Goal: Task Accomplishment & Management: Complete application form

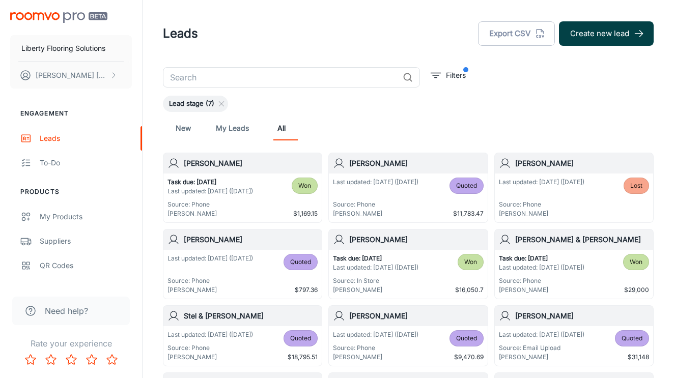
click at [594, 33] on button "Create new lead" at bounding box center [606, 33] width 95 height 24
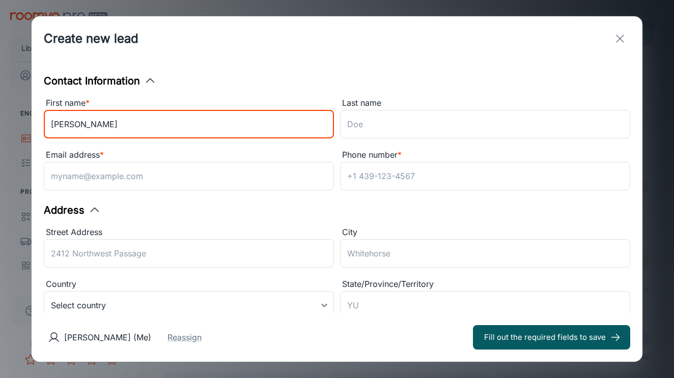
type input "[PERSON_NAME]"
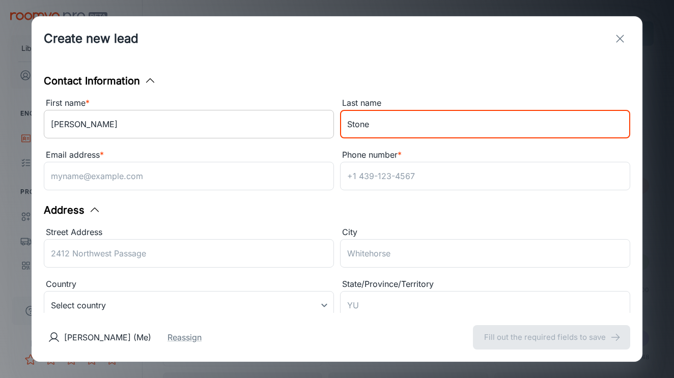
type input "Stone"
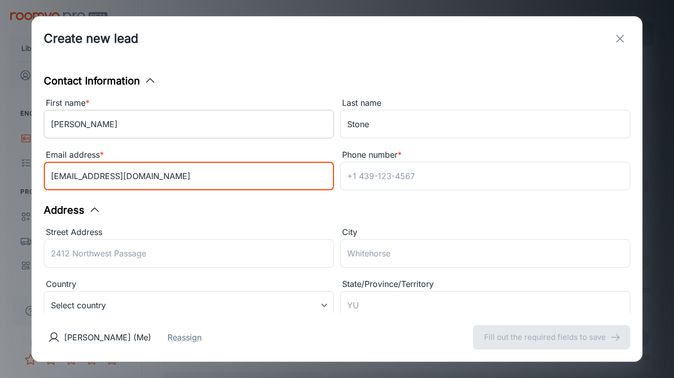
type input "[EMAIL_ADDRESS][DOMAIN_NAME]"
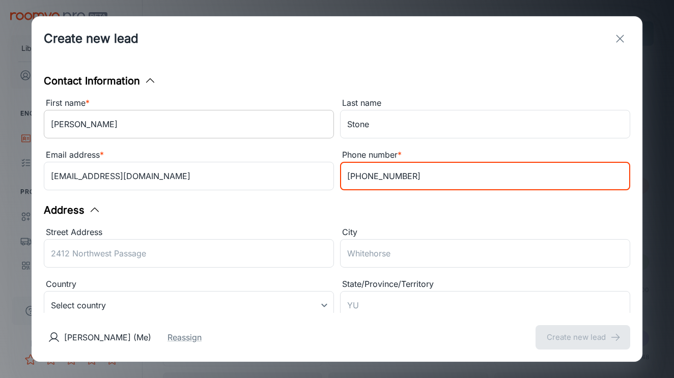
type input "[PHONE_NUMBER]"
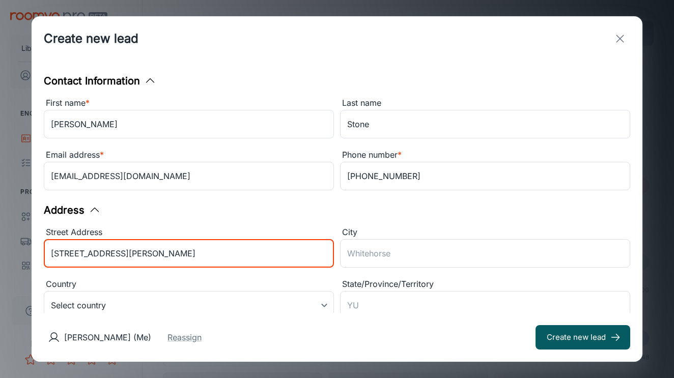
type input "[STREET_ADDRESS][PERSON_NAME]"
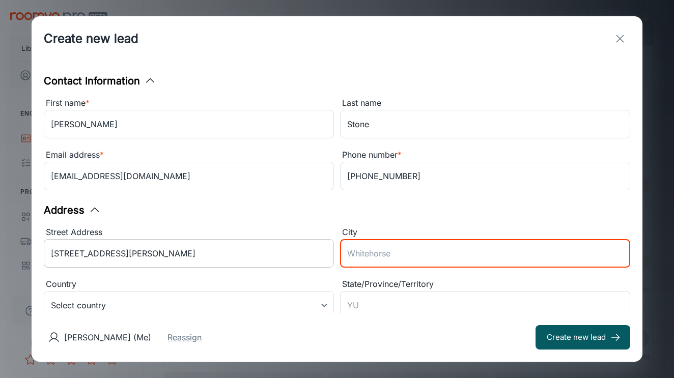
type input "C"
type input "Monroe"
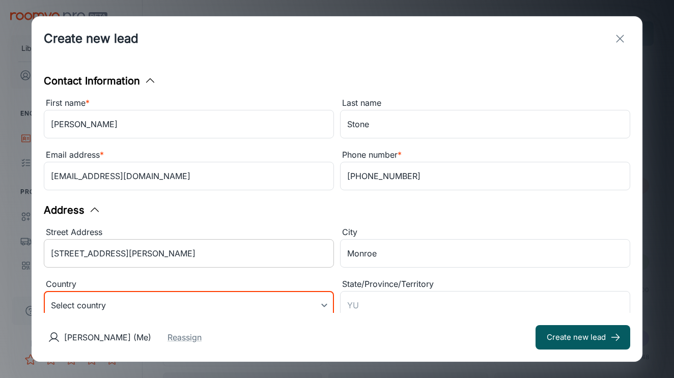
scroll to position [7, 0]
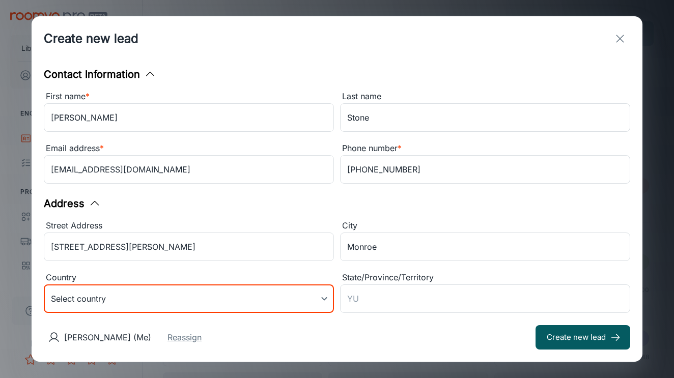
click at [179, 294] on body "Liberty Flooring Solutions [PERSON_NAME] Engagement Leads To-do Products My Pro…" at bounding box center [337, 189] width 674 height 378
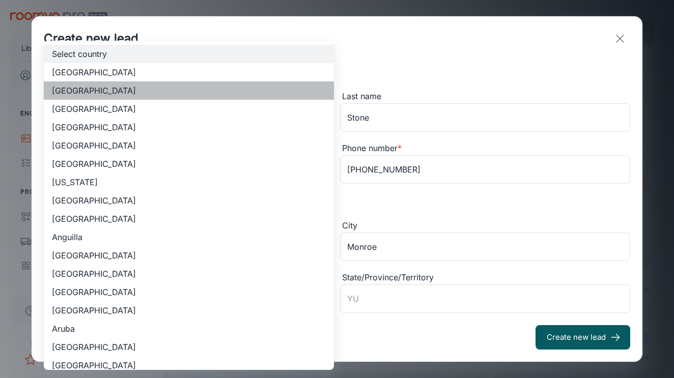
click at [117, 87] on li "[GEOGRAPHIC_DATA]" at bounding box center [189, 90] width 290 height 18
type input "US"
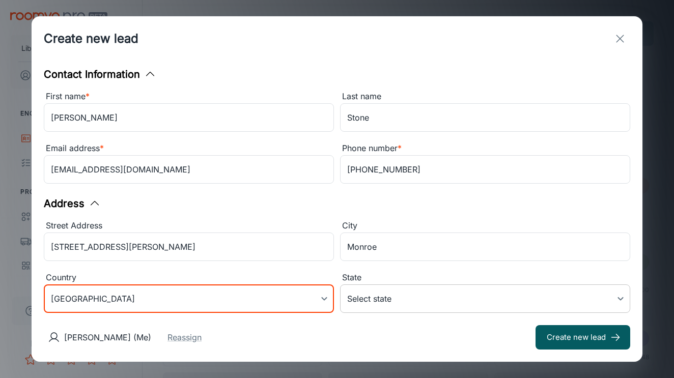
click at [405, 302] on body "Liberty Flooring Solutions [PERSON_NAME] Engagement Leads To-do Products My Pro…" at bounding box center [337, 189] width 674 height 378
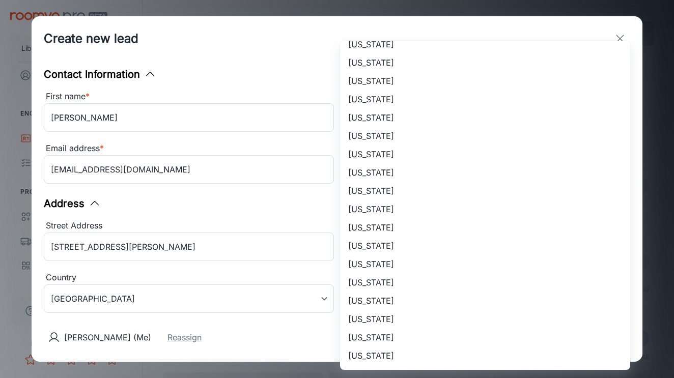
scroll to position [612, 0]
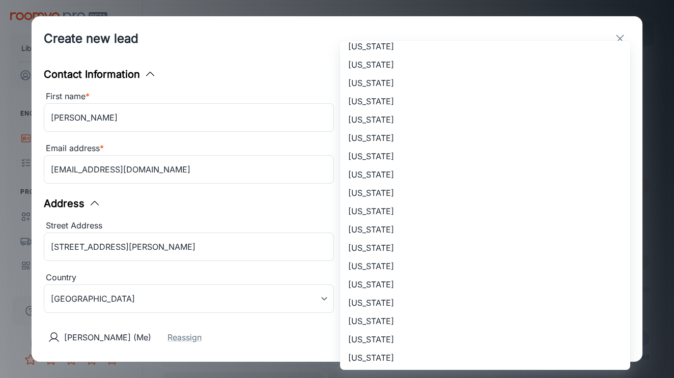
click at [392, 59] on li "[US_STATE]" at bounding box center [485, 64] width 290 height 18
type input "[US_STATE]"
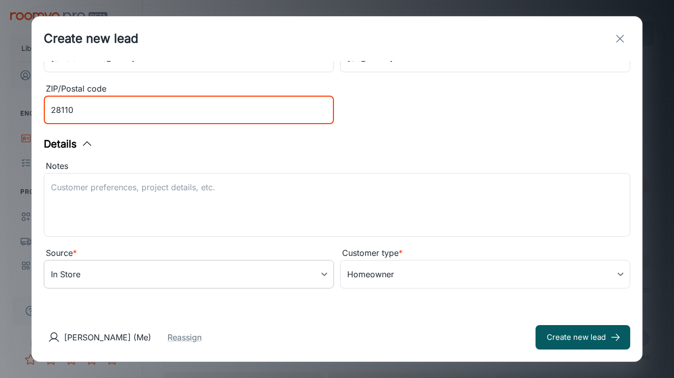
scroll to position [247, 0]
type input "28110"
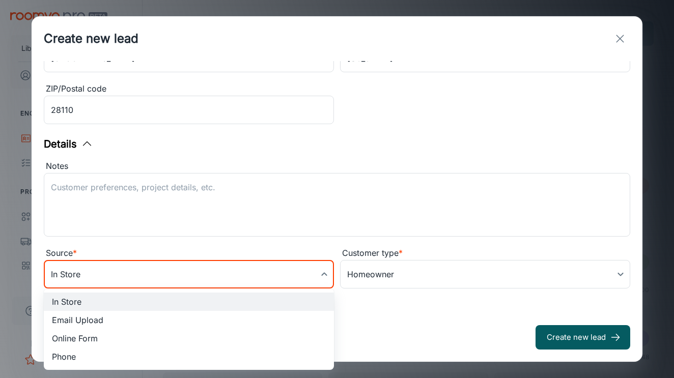
click at [156, 284] on body "Liberty Flooring Solutions [PERSON_NAME] Engagement Leads To-do Products My Pro…" at bounding box center [337, 189] width 674 height 378
click at [156, 284] on div at bounding box center [337, 189] width 674 height 378
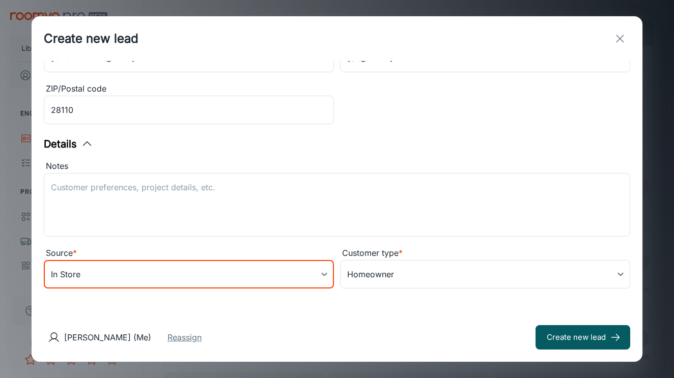
click at [184, 340] on button "Reassign" at bounding box center [184, 337] width 34 height 12
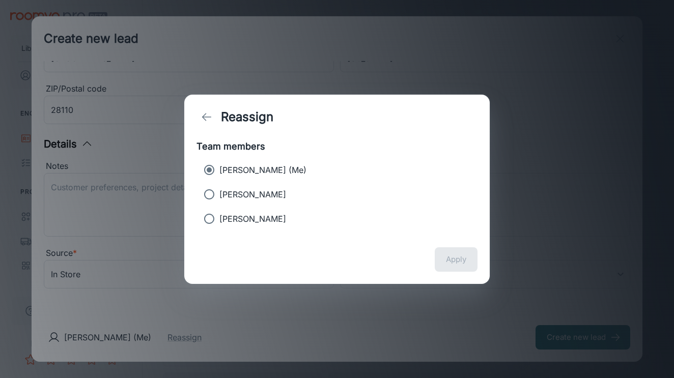
click at [223, 199] on p "[PERSON_NAME]" at bounding box center [252, 194] width 67 height 12
click at [219, 199] on input "[PERSON_NAME]" at bounding box center [209, 194] width 20 height 20
radio input "true"
radio input "false"
click at [453, 262] on button "Apply" at bounding box center [456, 259] width 43 height 24
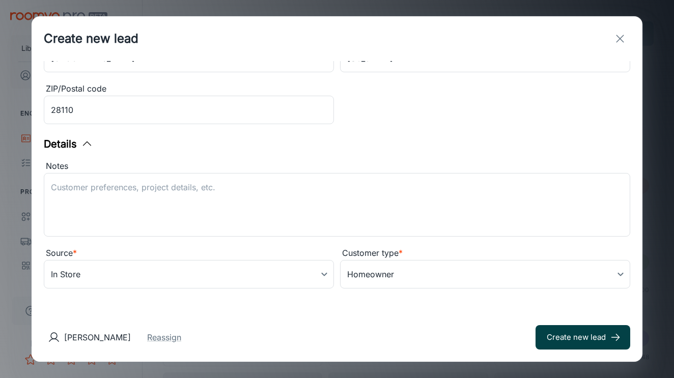
click at [584, 343] on button "Create new lead" at bounding box center [583, 337] width 95 height 24
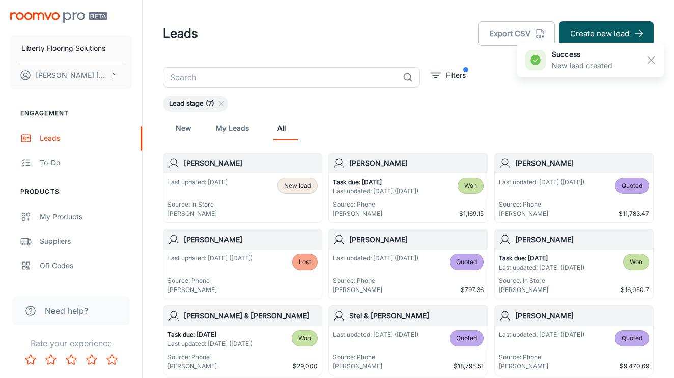
click at [229, 158] on h6 "[PERSON_NAME]" at bounding box center [251, 163] width 134 height 11
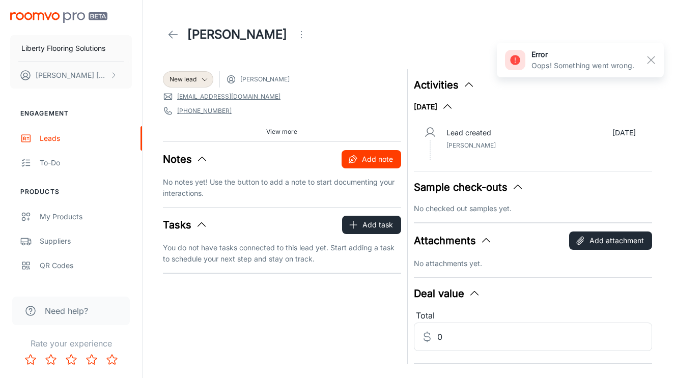
click at [379, 157] on button "Add note" at bounding box center [372, 159] width 60 height 18
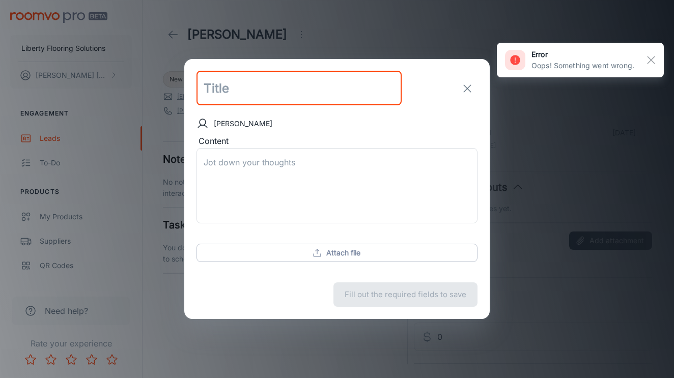
click at [471, 83] on icon "exit" at bounding box center [467, 88] width 12 height 12
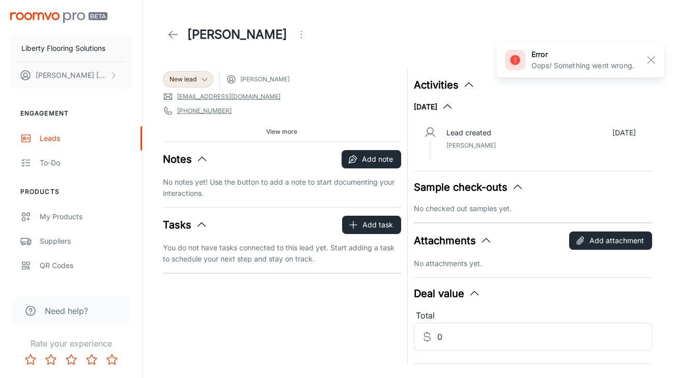
click at [369, 215] on div "New lead [PERSON_NAME] [EMAIL_ADDRESS][DOMAIN_NAME] [PHONE_NUMBER] [STREET_ADDR…" at bounding box center [279, 213] width 244 height 301
click at [369, 224] on button "Add task" at bounding box center [371, 225] width 59 height 18
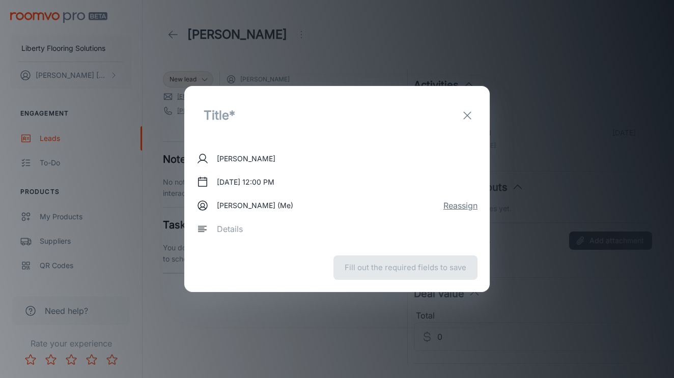
click at [462, 205] on button "Reassign" at bounding box center [460, 206] width 34 height 12
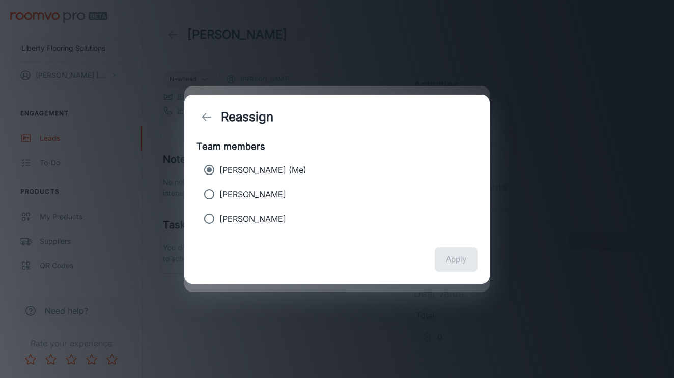
click at [246, 187] on label "[PERSON_NAME]" at bounding box center [330, 194] width 262 height 20
click at [219, 187] on input "[PERSON_NAME]" at bounding box center [209, 194] width 20 height 20
radio input "true"
radio input "false"
click at [435, 249] on button "Apply" at bounding box center [456, 259] width 43 height 24
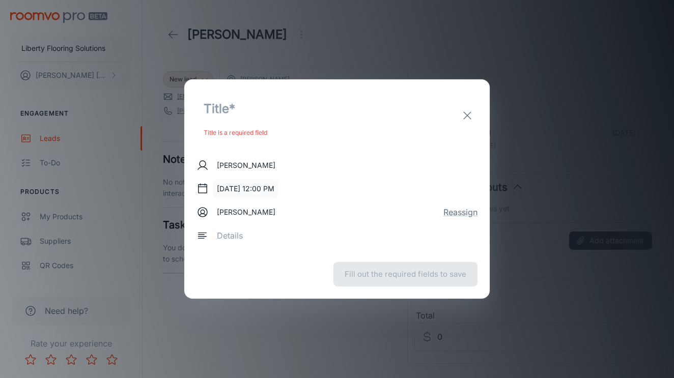
click at [253, 183] on button "[DATE] 12:00 PM" at bounding box center [246, 189] width 66 height 18
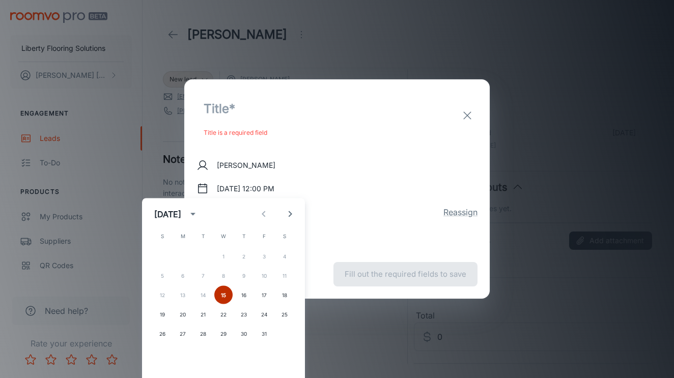
click at [219, 293] on button "15" at bounding box center [223, 295] width 18 height 18
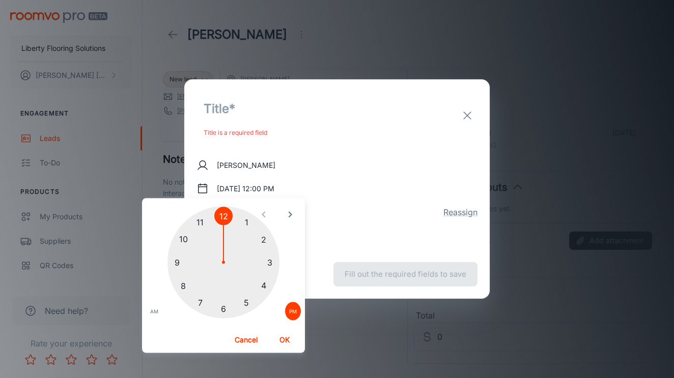
click at [229, 212] on div at bounding box center [223, 263] width 112 height 112
click at [225, 214] on div at bounding box center [223, 263] width 112 height 112
click at [283, 344] on button "OK" at bounding box center [284, 340] width 33 height 18
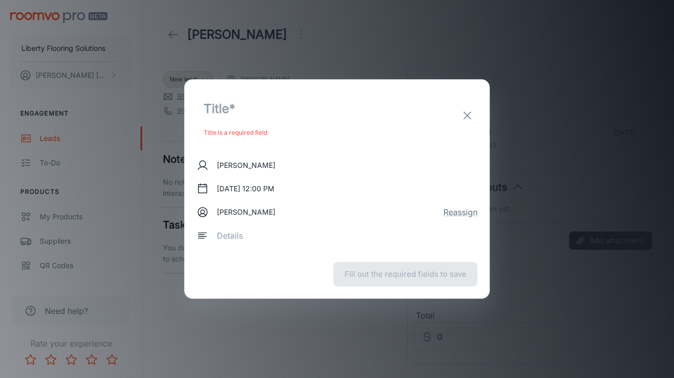
click at [277, 111] on input "text" at bounding box center [299, 109] width 205 height 35
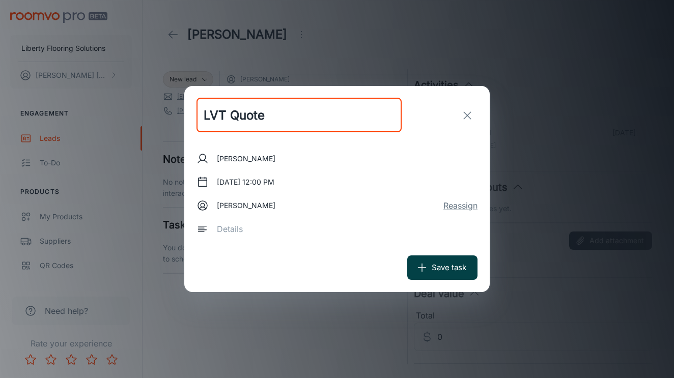
type input "LVT Quote"
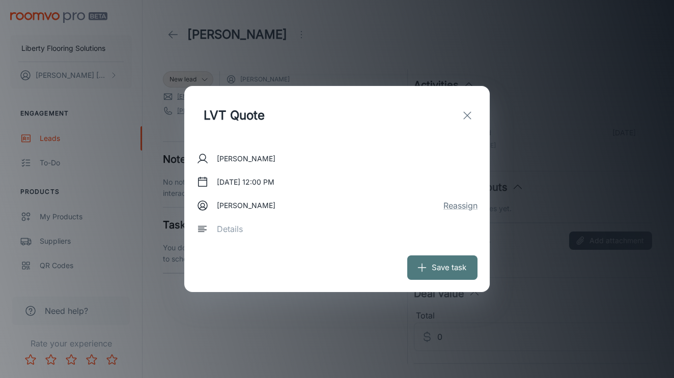
click at [441, 270] on button "Save task" at bounding box center [442, 268] width 70 height 24
